Goal: Information Seeking & Learning: Learn about a topic

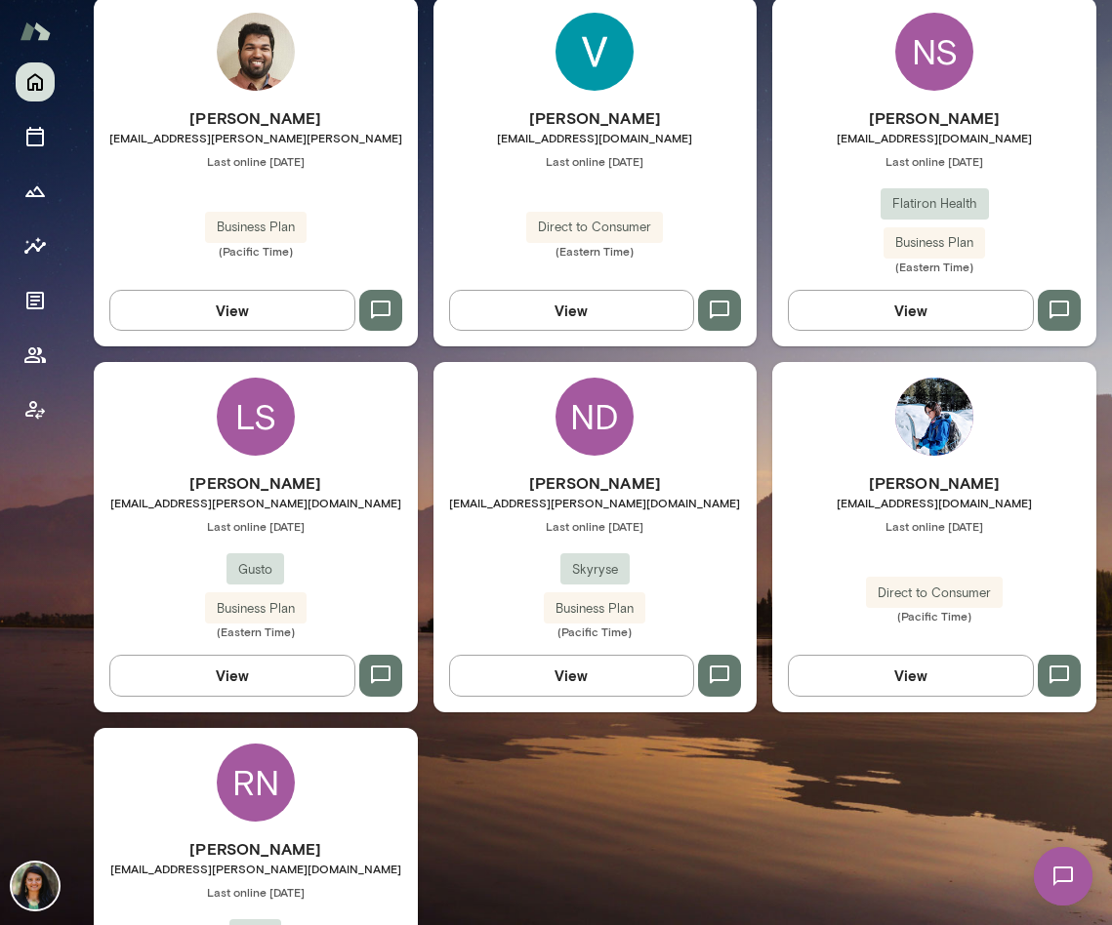
scroll to position [725, 0]
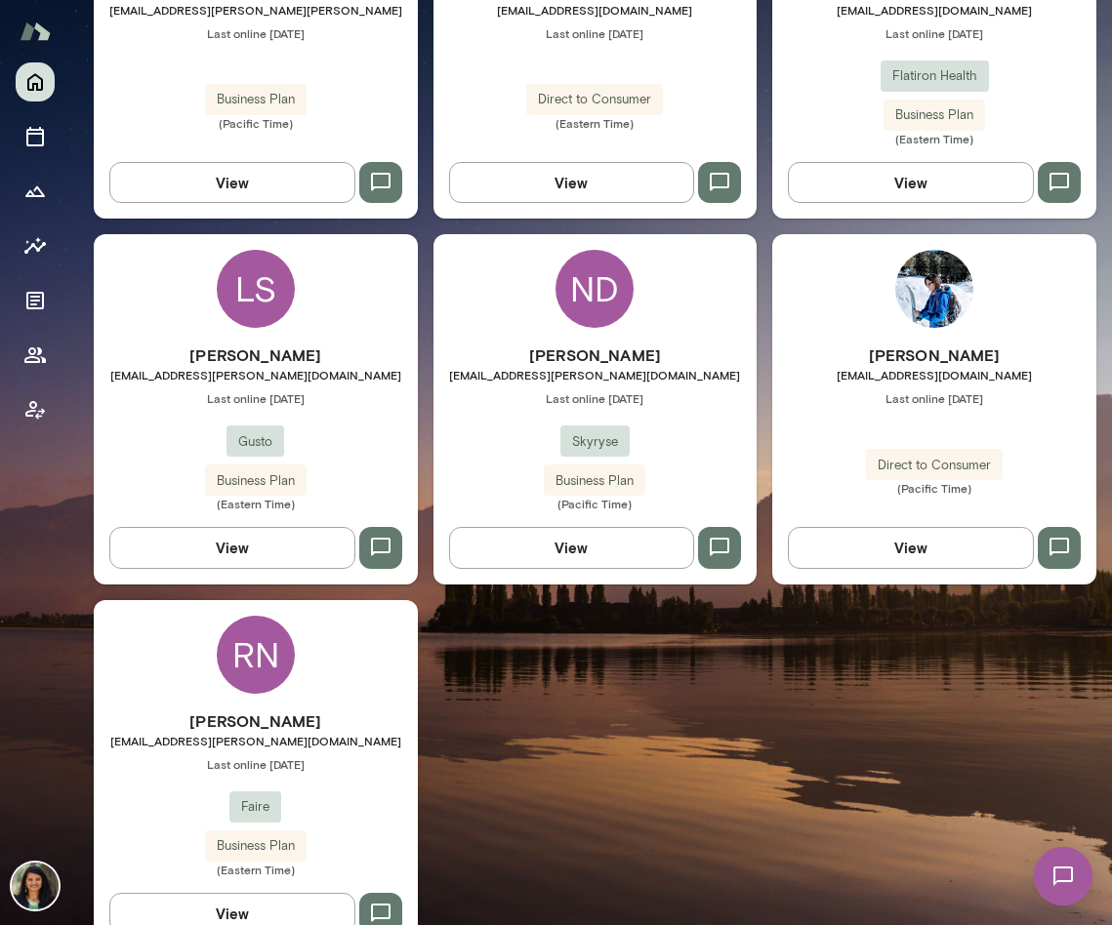
click at [262, 543] on button "View" at bounding box center [232, 547] width 246 height 41
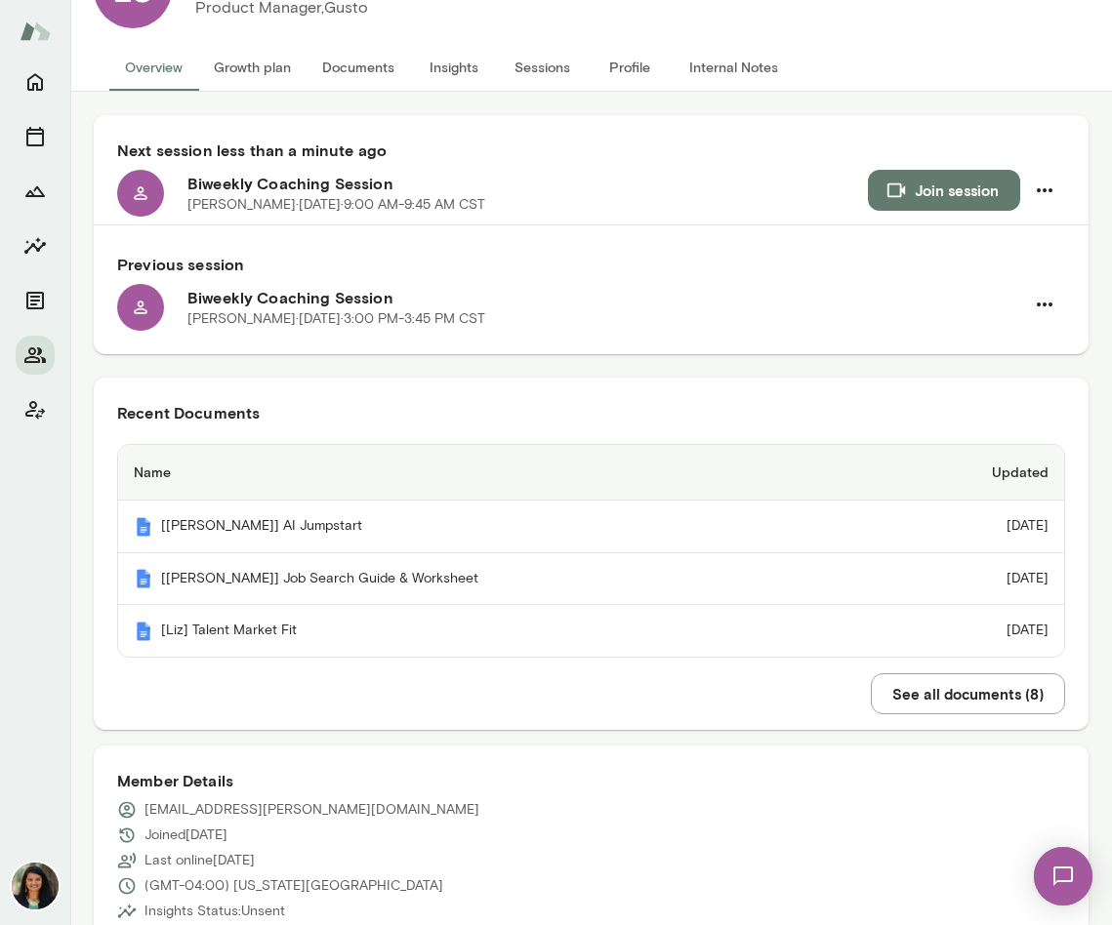
scroll to position [117, 0]
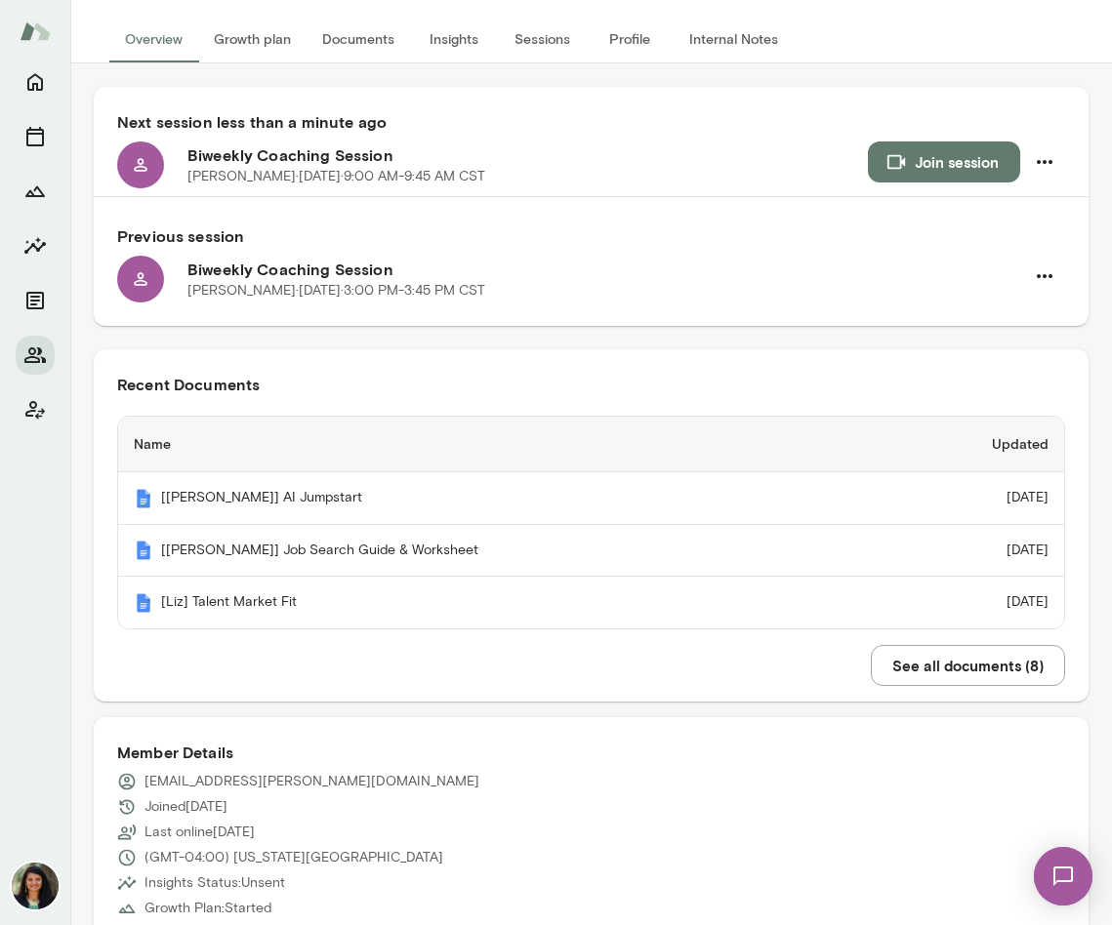
click at [960, 668] on button "See all documents ( 8 )" at bounding box center [968, 665] width 194 height 41
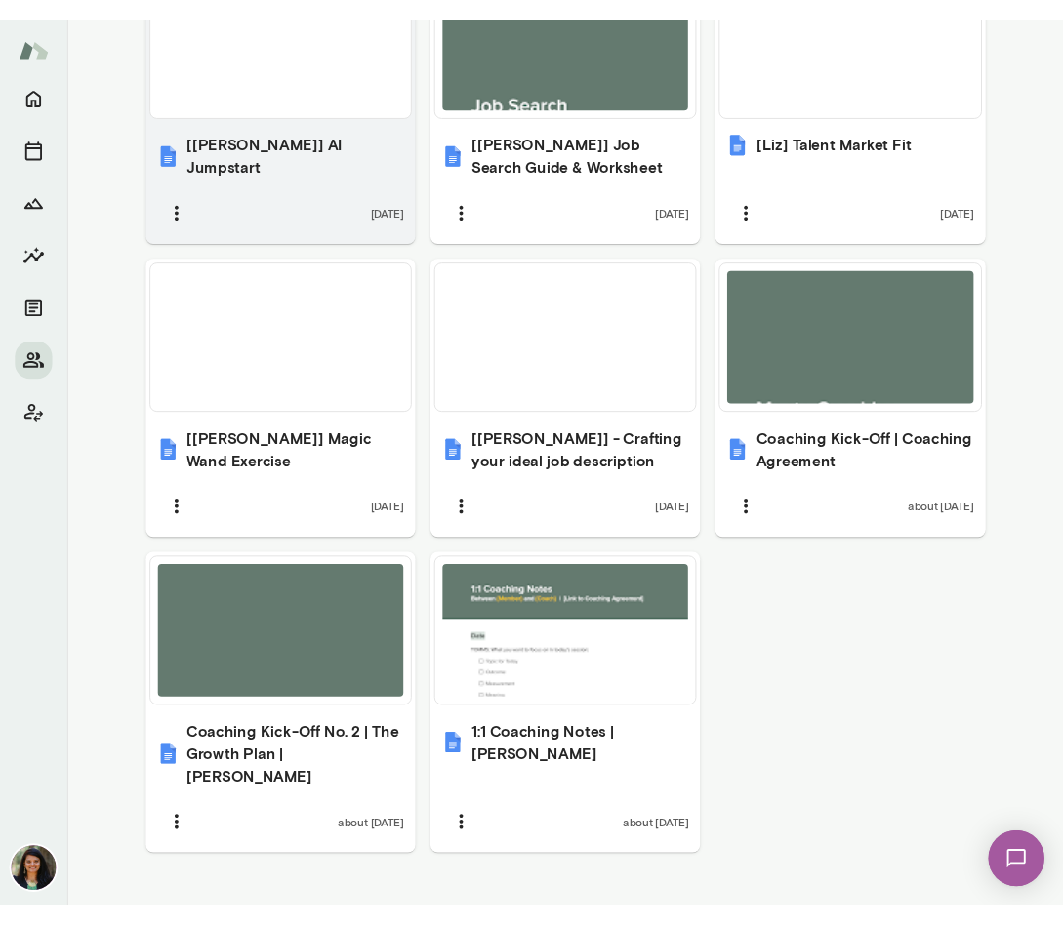
scroll to position [1048, 0]
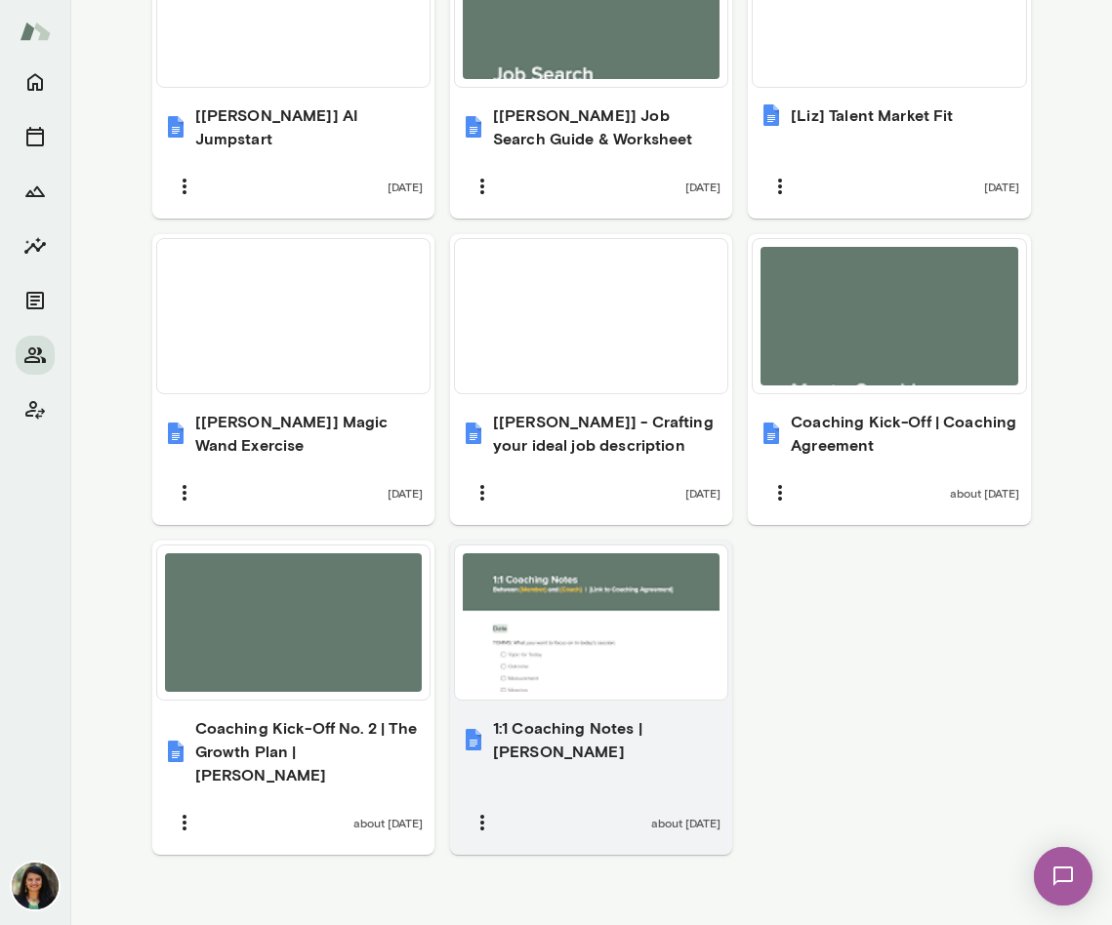
click at [551, 731] on h6 "1:1 Coaching Notes | [PERSON_NAME]" at bounding box center [606, 739] width 227 height 47
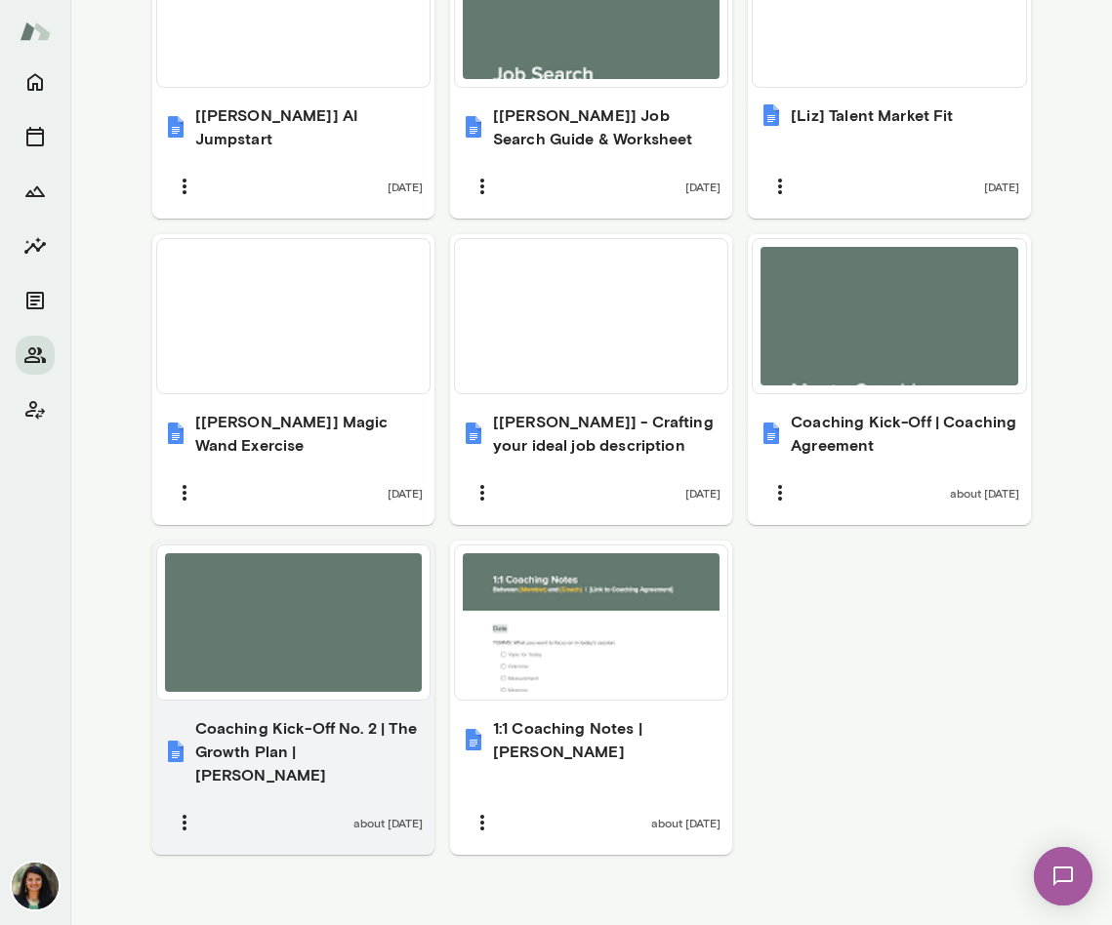
click at [298, 774] on div "Coaching Kick-Off No. 2 | The Growth Plan | [PERSON_NAME] about [DATE]" at bounding box center [293, 780] width 282 height 150
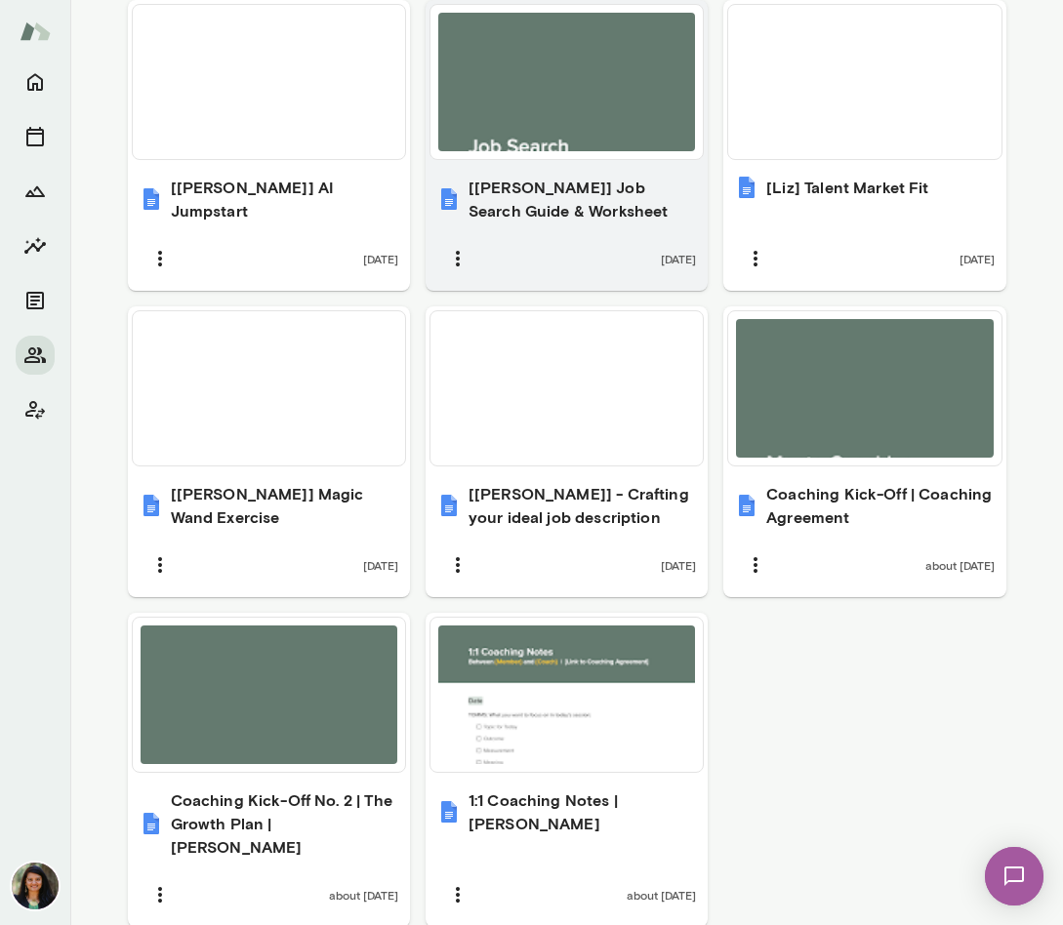
scroll to position [975, 0]
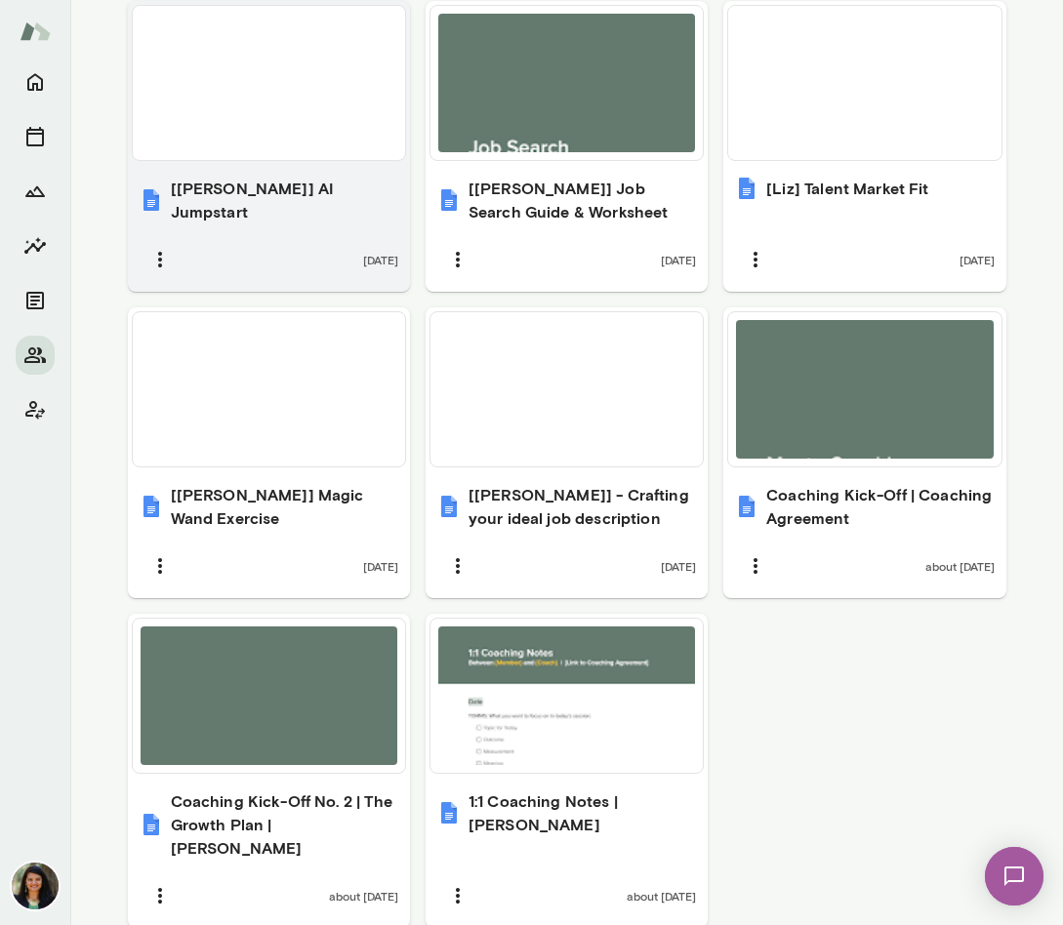
click at [237, 199] on h6 "[[PERSON_NAME]] AI Jumpstart" at bounding box center [284, 200] width 227 height 47
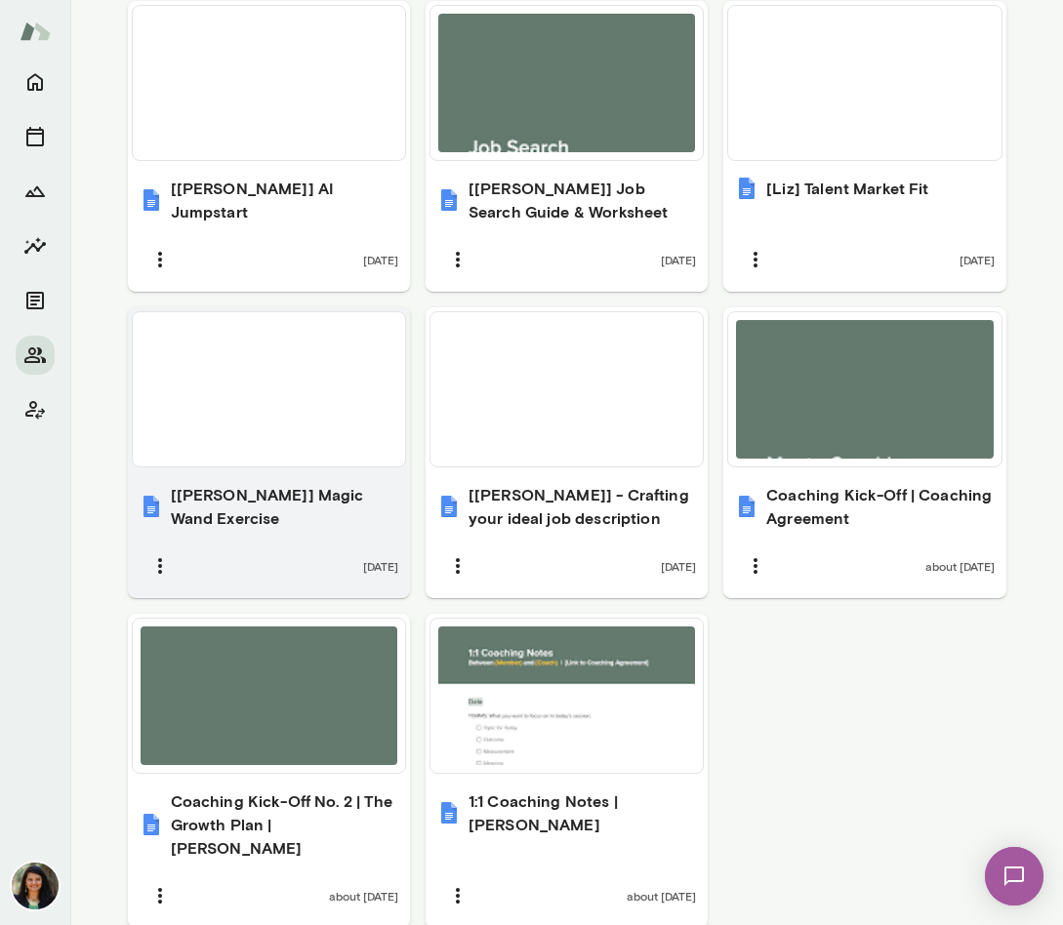
click at [277, 517] on div "[[PERSON_NAME]] Magic Wand Exercise [DATE]" at bounding box center [269, 534] width 282 height 127
